Goal: Task Accomplishment & Management: Manage account settings

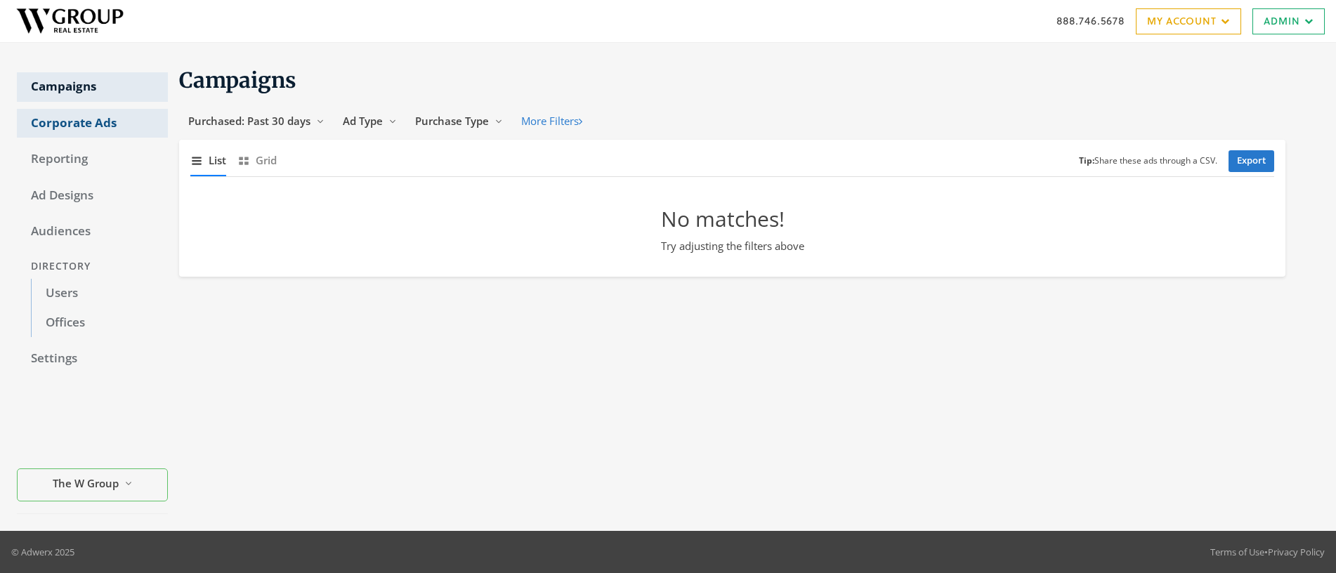
click at [93, 127] on link "Corporate Ads" at bounding box center [92, 123] width 151 height 29
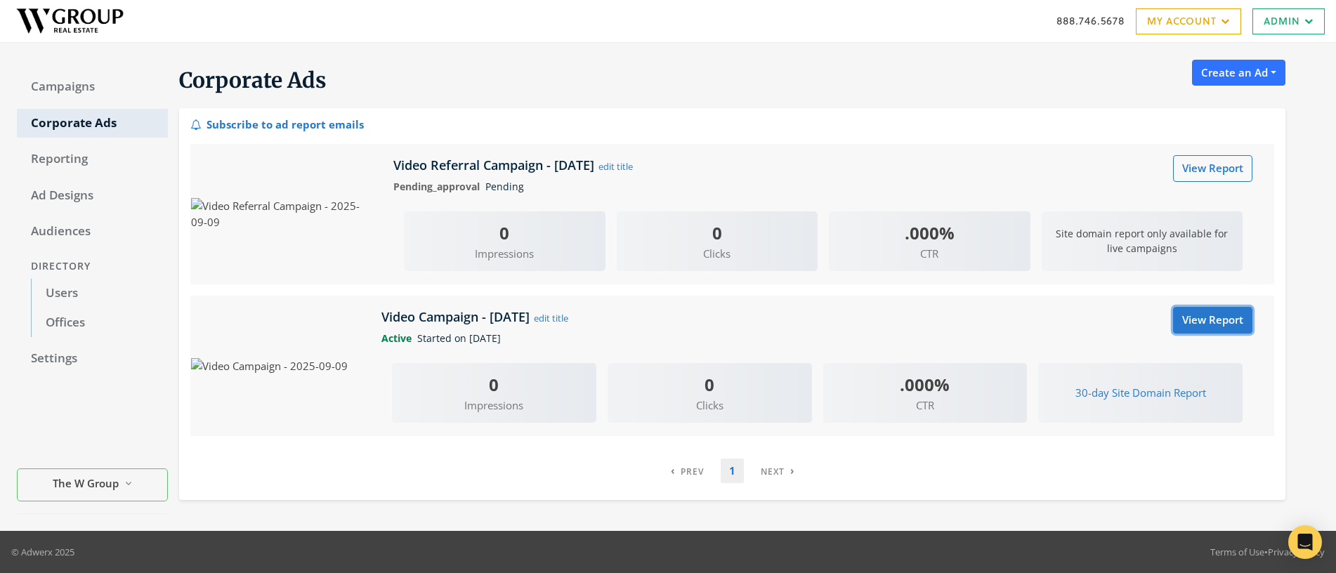
click at [1218, 317] on link "View Report" at bounding box center [1212, 320] width 79 height 26
click at [60, 197] on link "Ad Designs" at bounding box center [92, 195] width 151 height 29
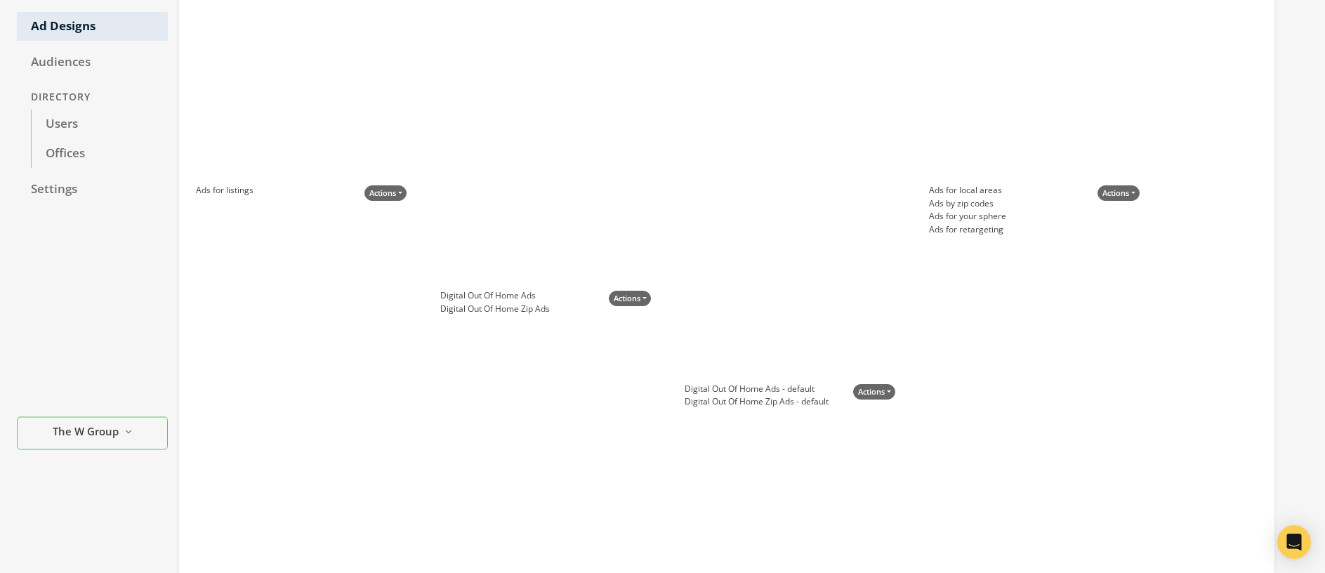
scroll to position [331, 0]
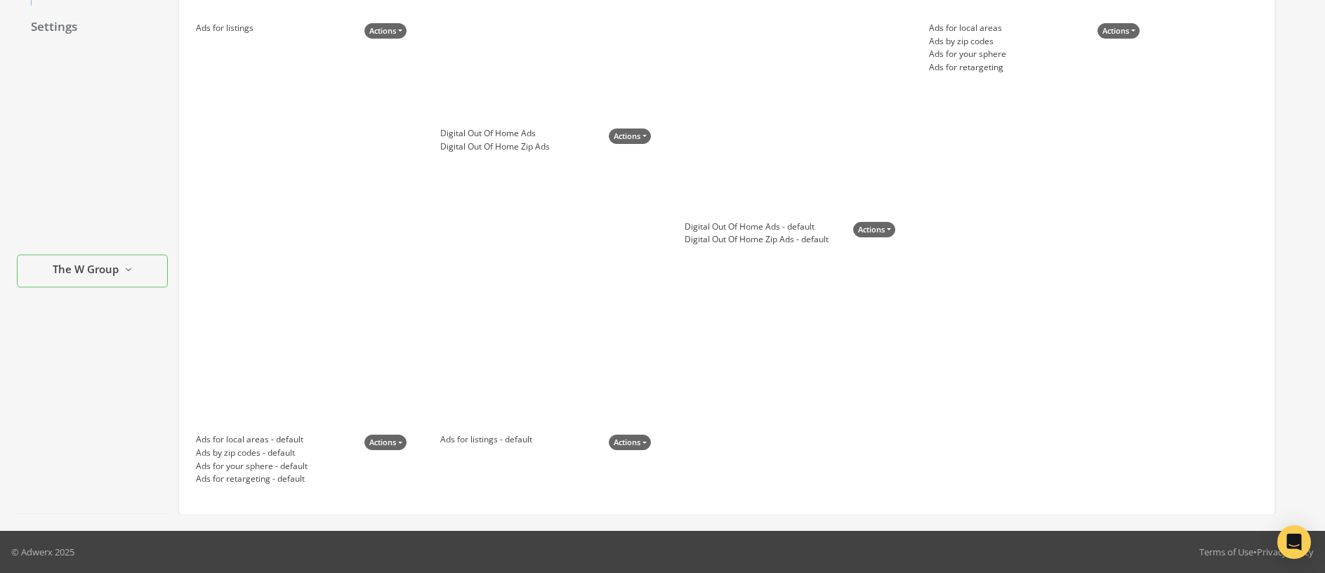
click at [579, 367] on div at bounding box center [545, 346] width 211 height 176
click at [633, 442] on button "Actions" at bounding box center [630, 443] width 42 height 16
click at [654, 468] on link "Edit Template" at bounding box center [656, 468] width 70 height 14
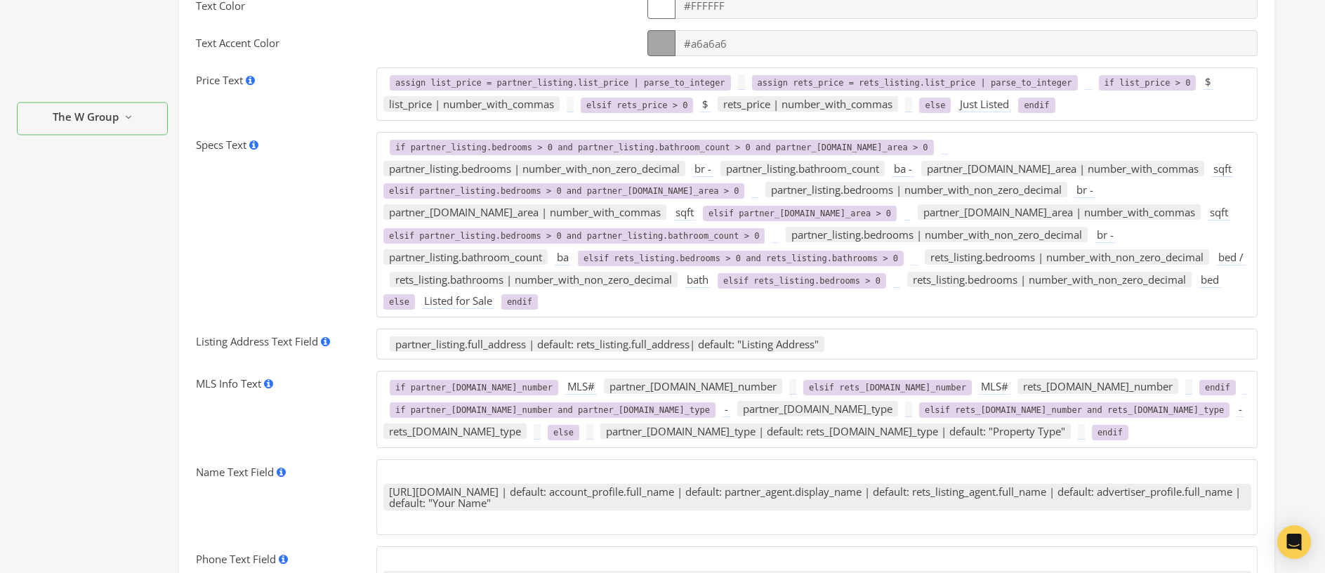
scroll to position [621, 0]
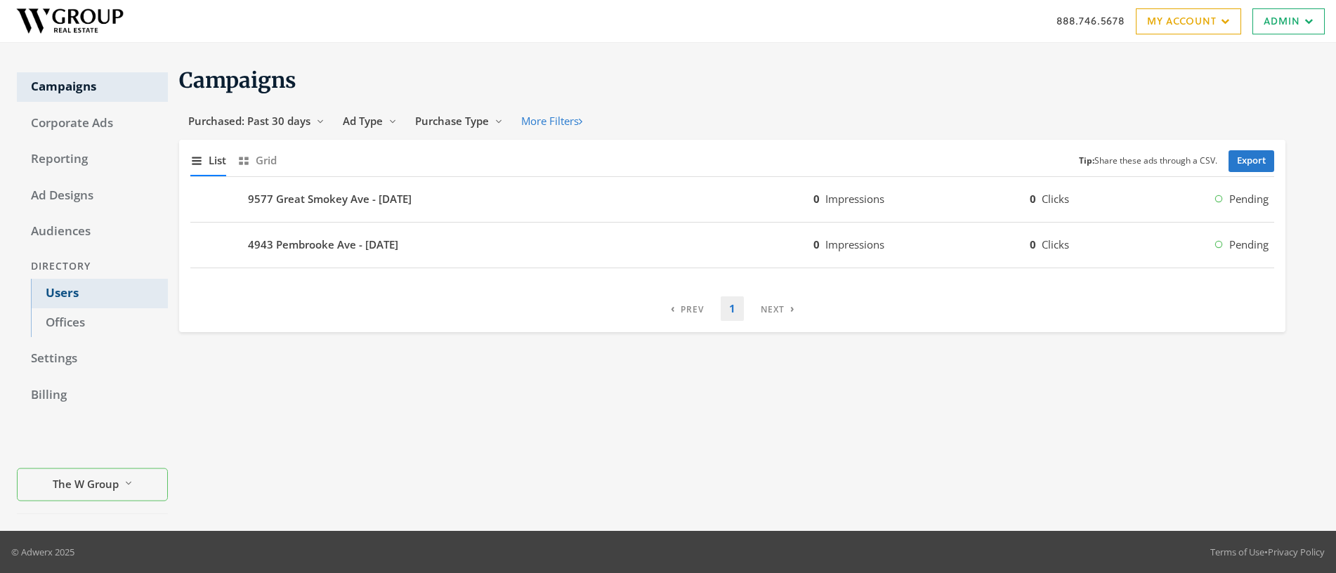
click at [55, 294] on link "Users" at bounding box center [99, 293] width 137 height 29
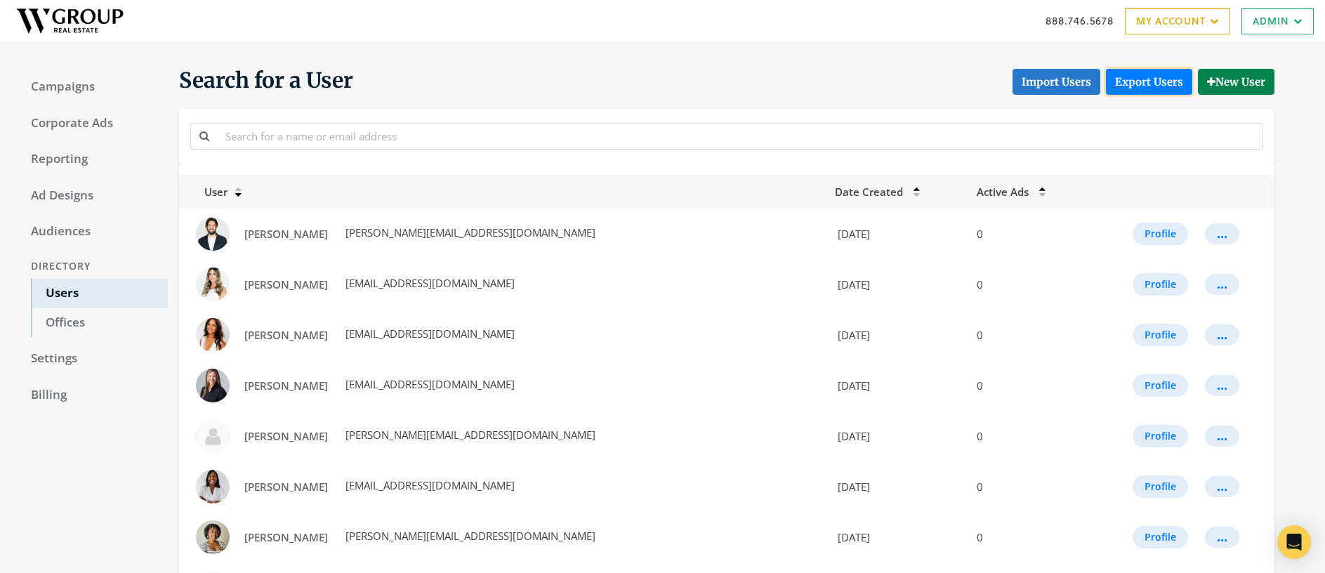
click at [1154, 77] on link "Export Users" at bounding box center [1149, 82] width 86 height 26
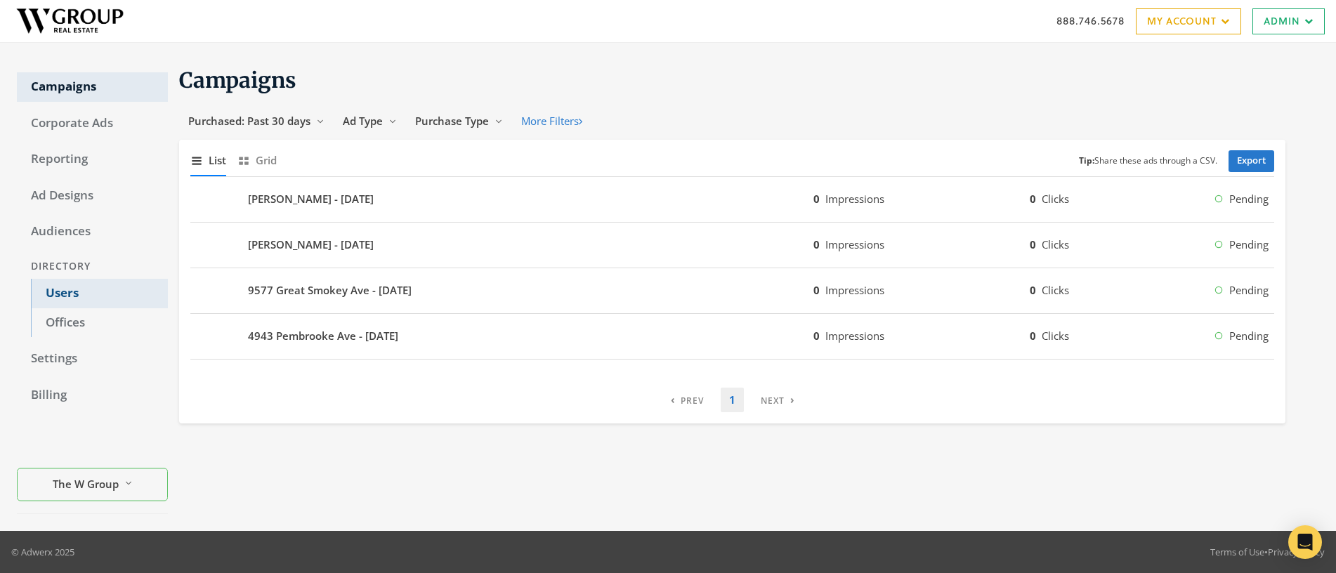
click at [57, 296] on link "Users" at bounding box center [99, 293] width 137 height 29
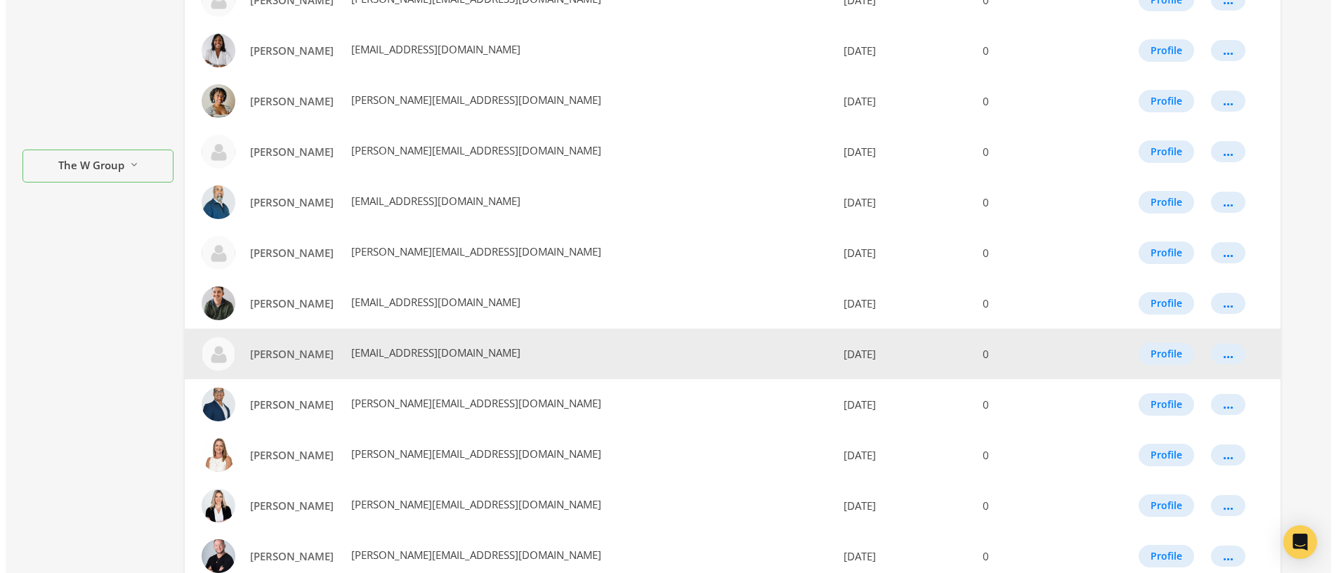
scroll to position [456, 0]
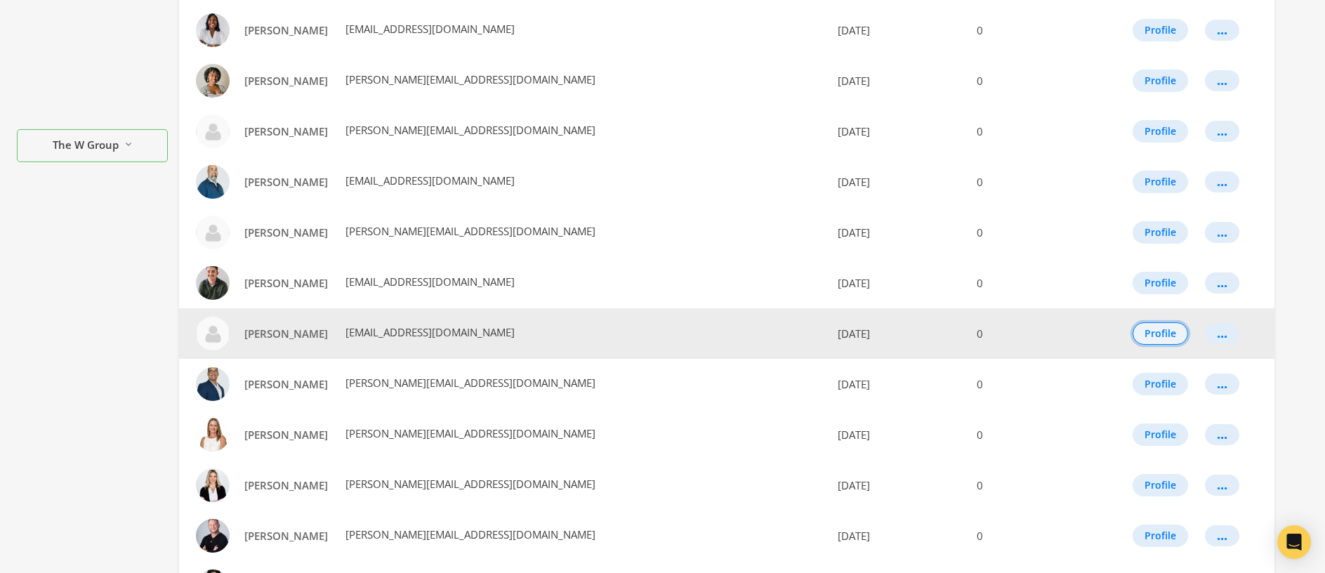
click at [1161, 334] on button "Profile" at bounding box center [1160, 333] width 55 height 22
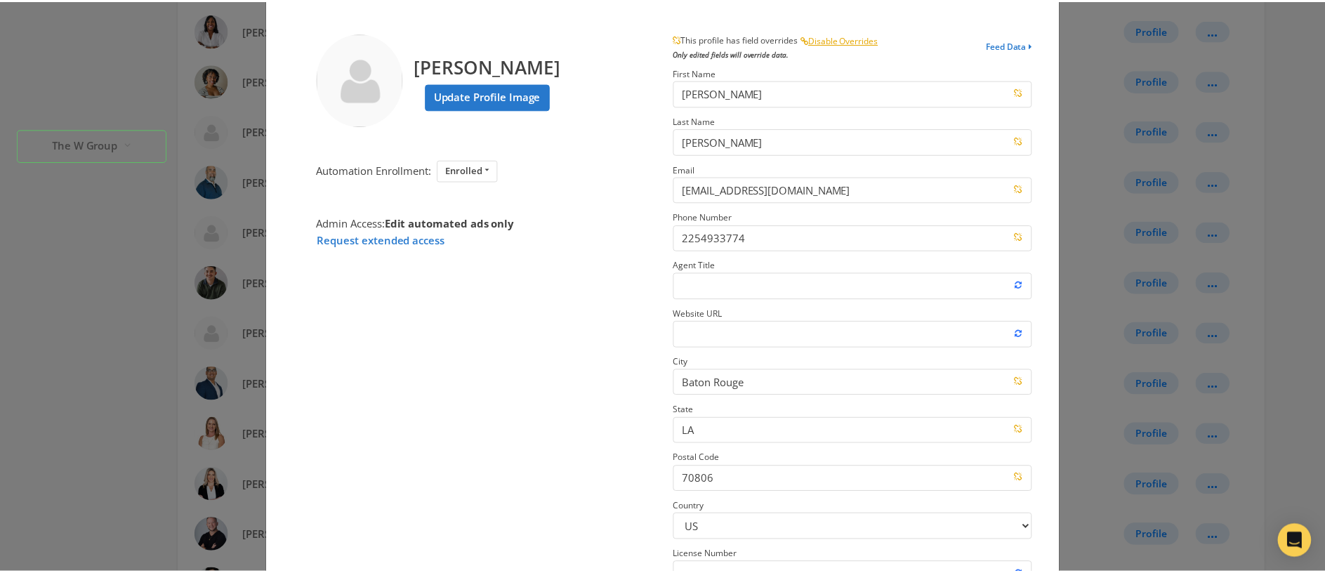
scroll to position [32, 0]
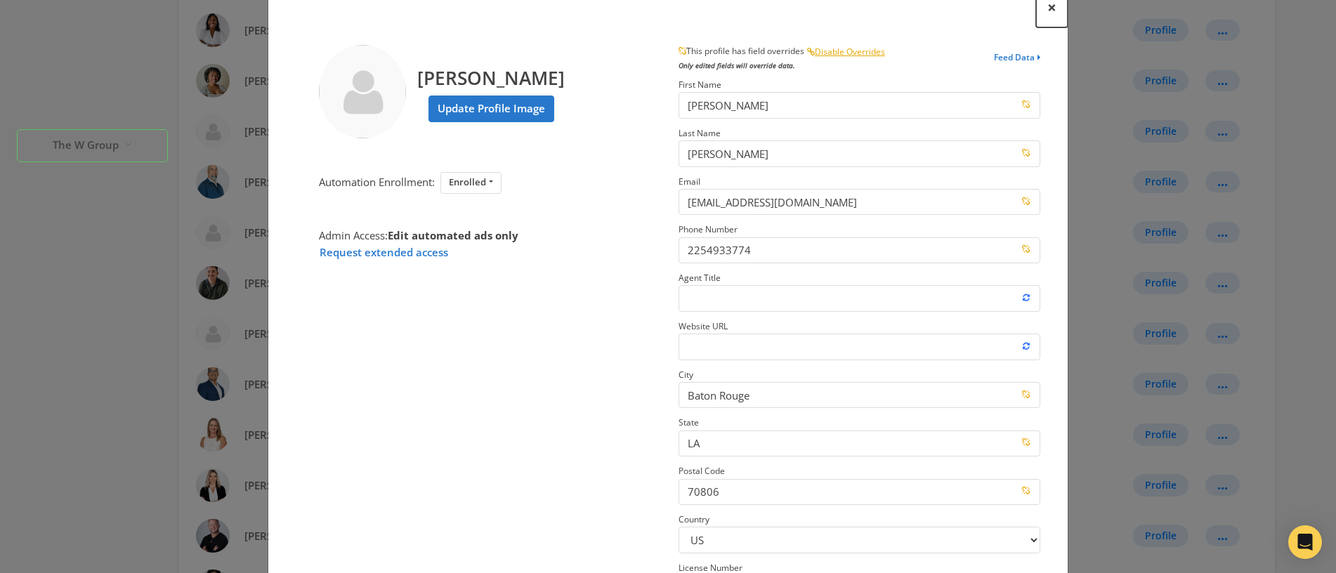
click at [1048, 8] on span "×" at bounding box center [1051, 7] width 9 height 22
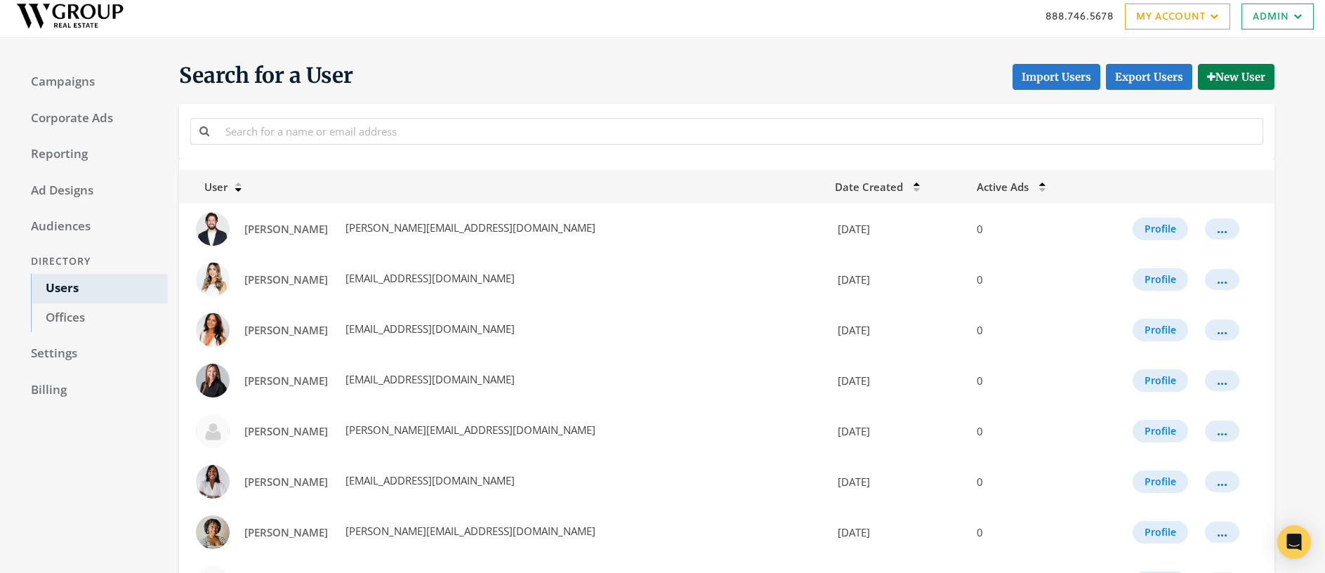
scroll to position [0, 0]
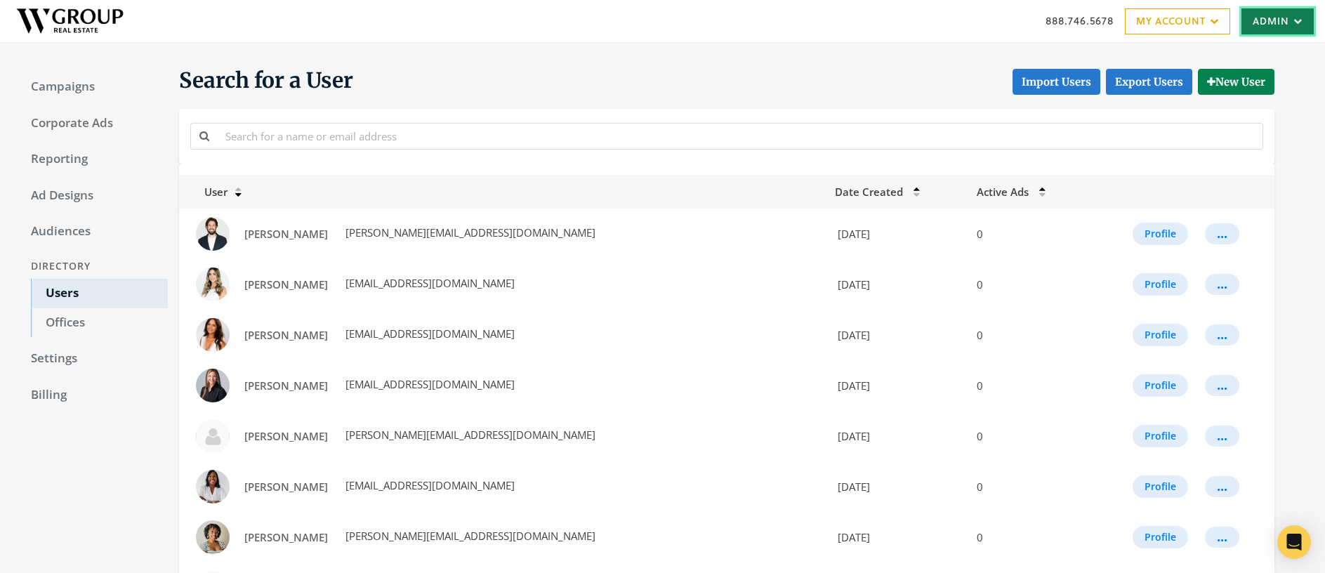
click at [1281, 19] on link "Admin" at bounding box center [1277, 21] width 72 height 26
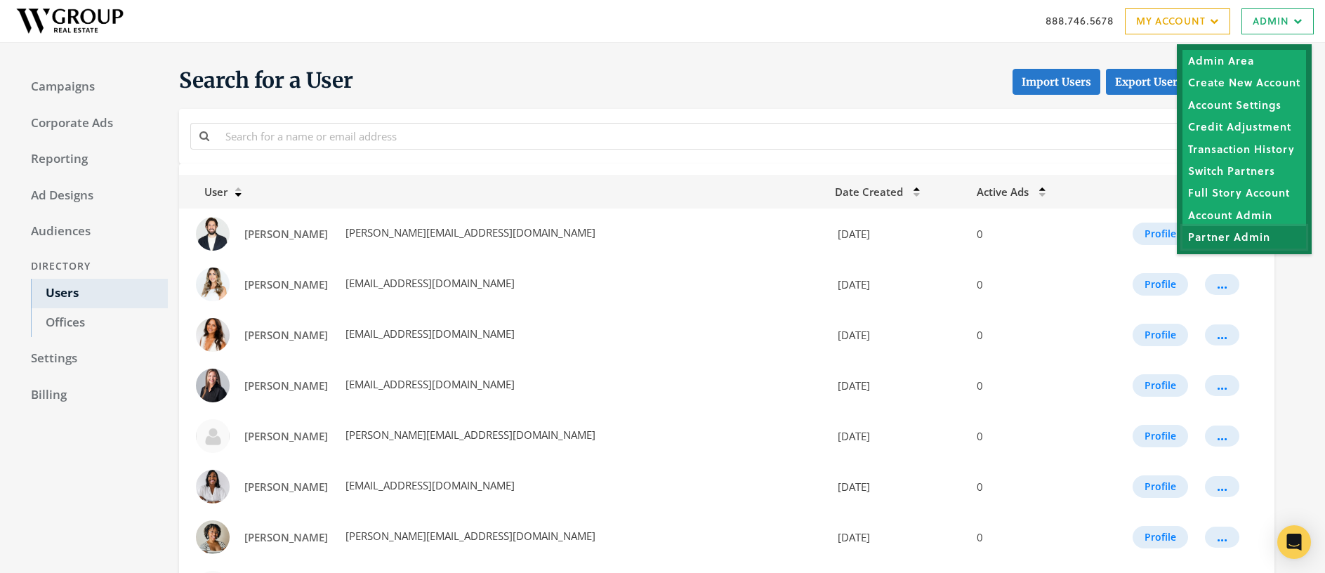
click at [1239, 235] on link "Partner Admin" at bounding box center [1244, 237] width 124 height 22
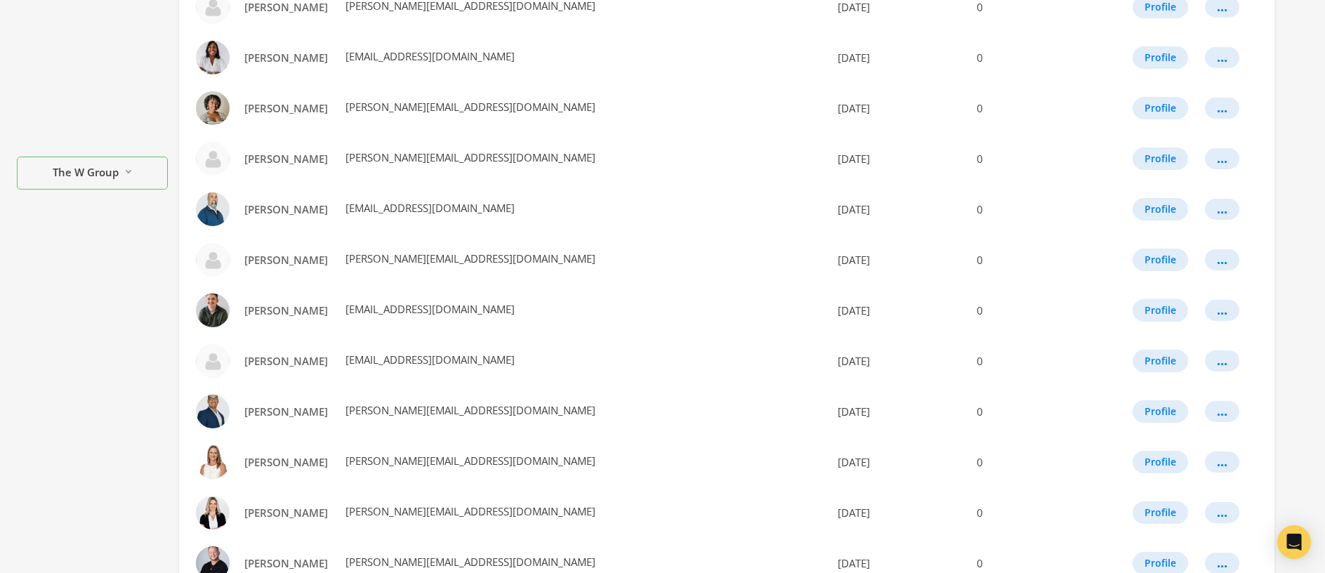
scroll to position [753, 0]
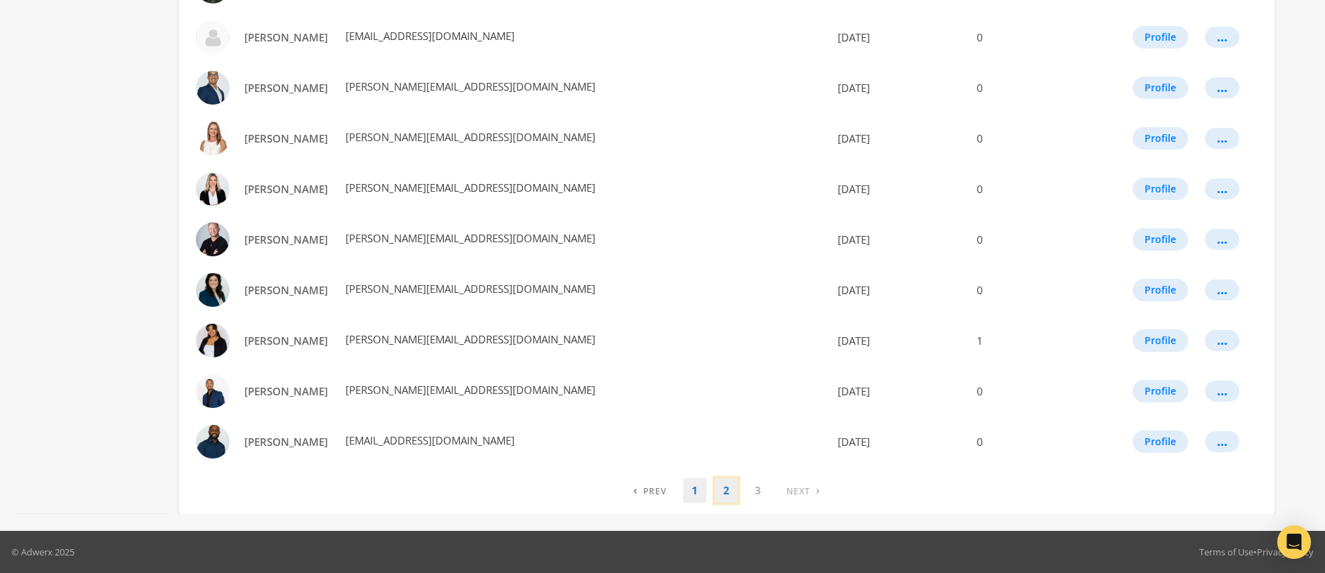
click at [728, 494] on link "2" at bounding box center [726, 490] width 23 height 25
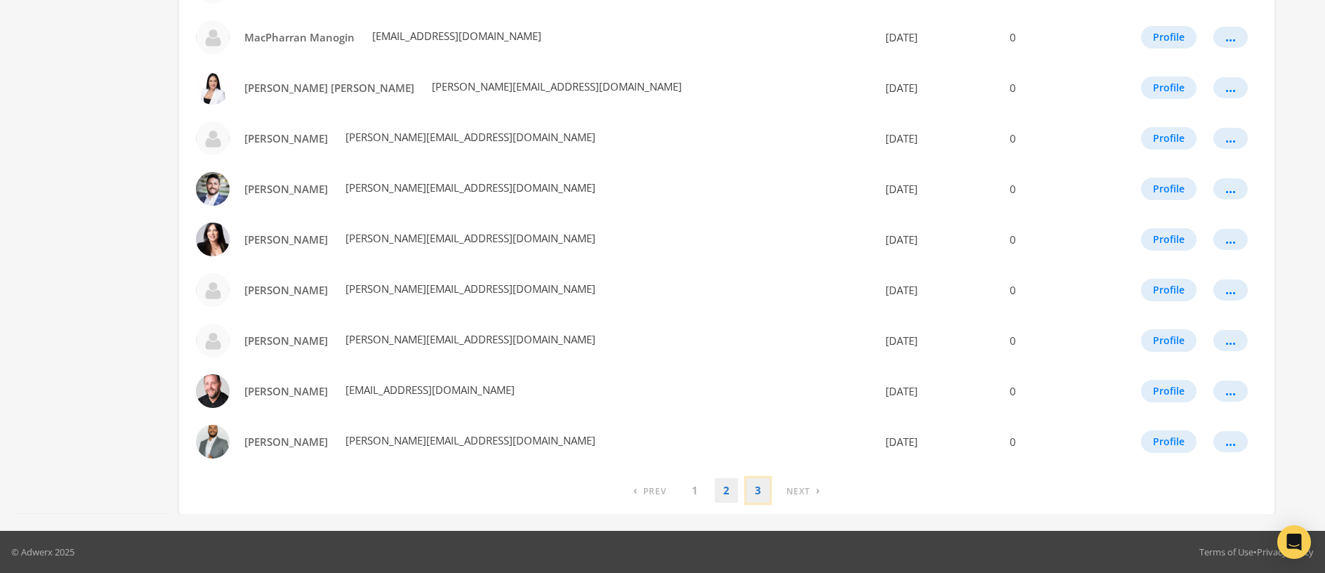
click at [763, 491] on link "3" at bounding box center [757, 490] width 23 height 25
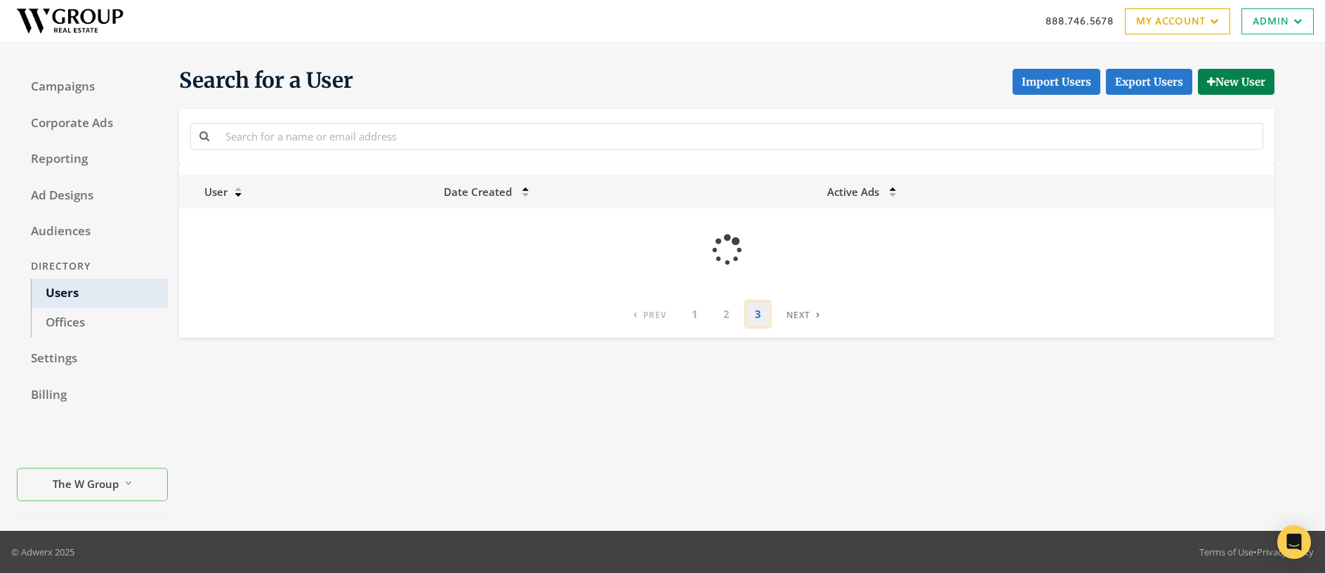
scroll to position [0, 0]
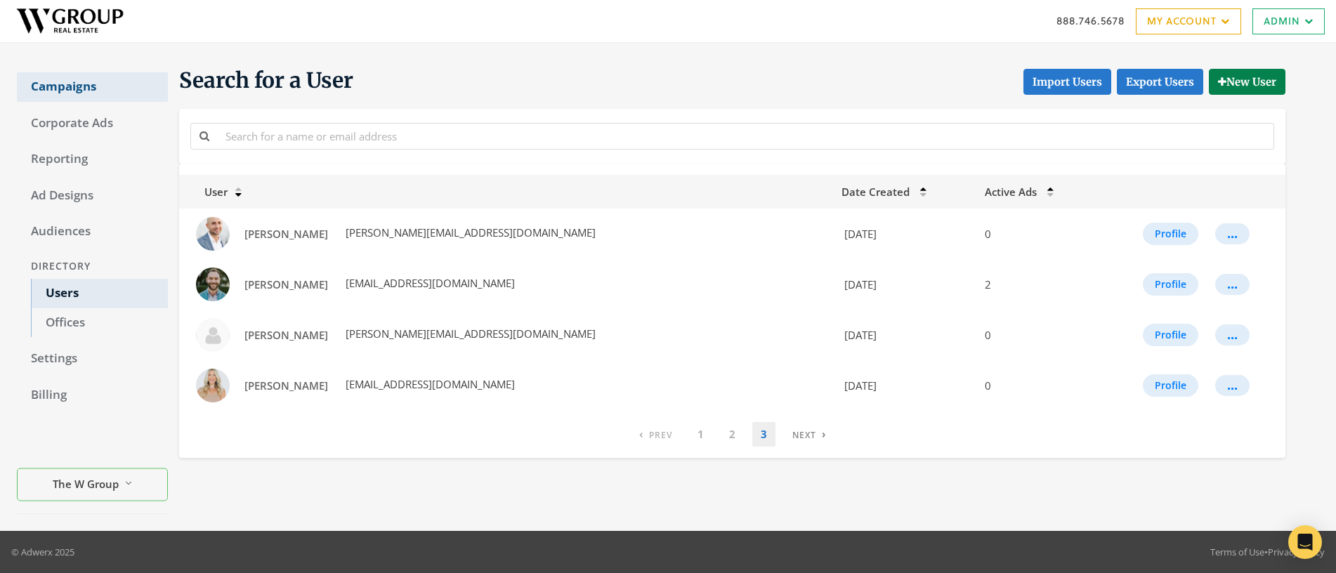
click at [57, 91] on link "Campaigns" at bounding box center [92, 86] width 151 height 29
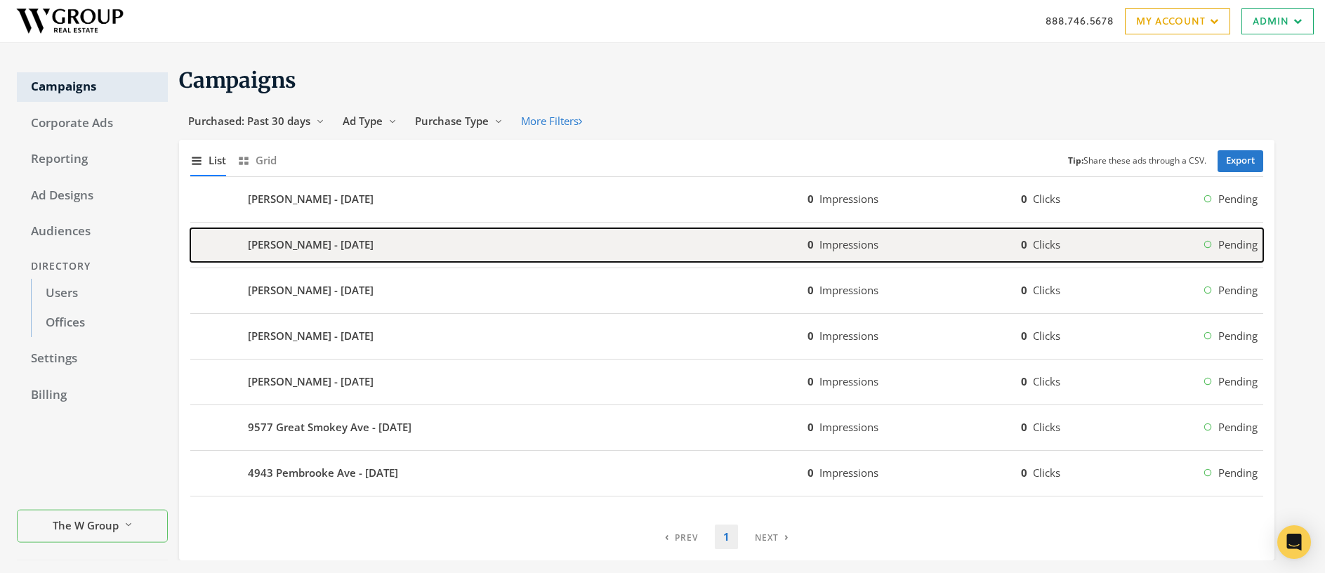
click at [268, 246] on b "[PERSON_NAME] - [DATE]" at bounding box center [311, 245] width 126 height 16
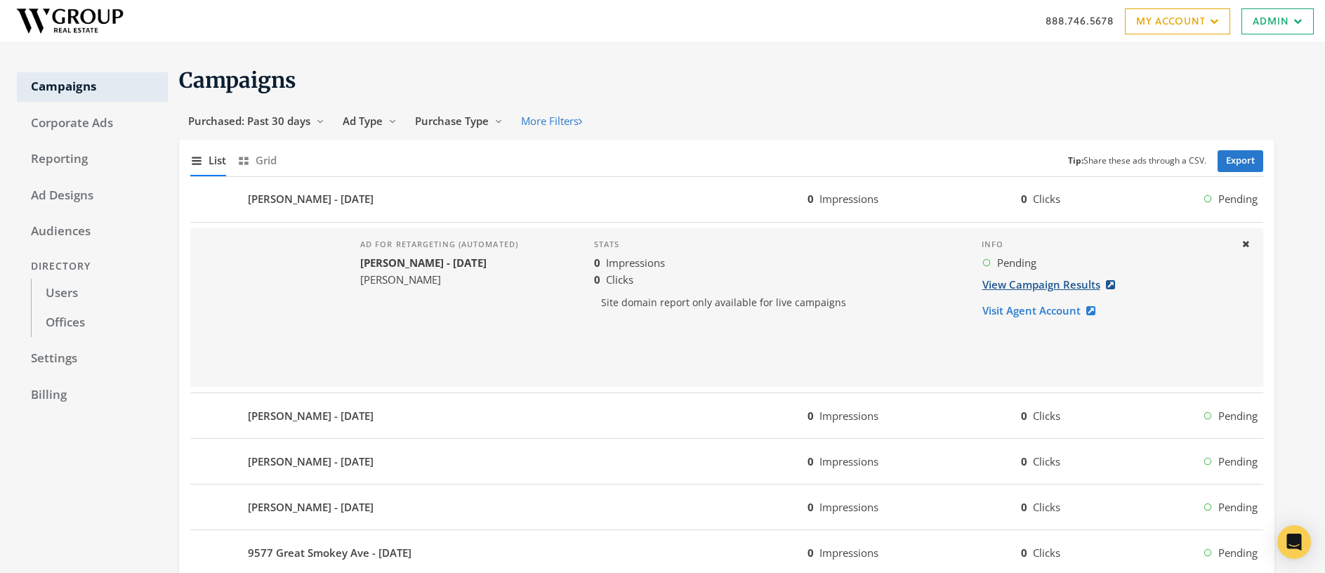
click at [1048, 286] on link "View Campaign Results" at bounding box center [1053, 285] width 143 height 26
